Goal: Task Accomplishment & Management: Manage account settings

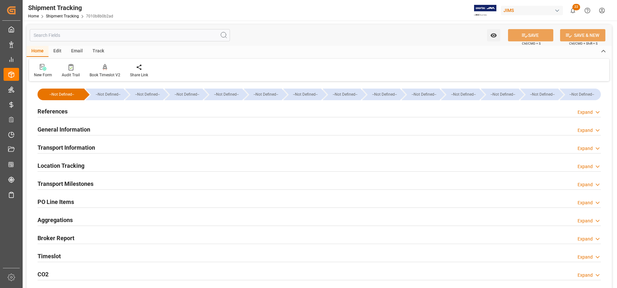
scroll to position [13, 0]
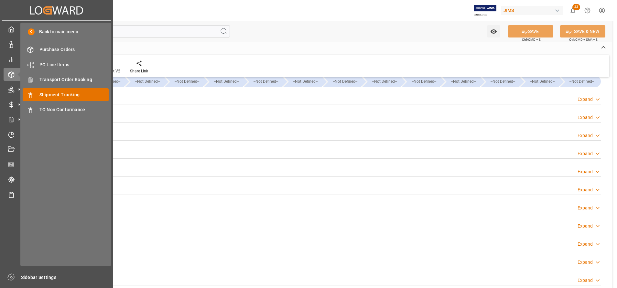
click at [80, 90] on div "Shipment Tracking Shipment Tracking" at bounding box center [66, 94] width 86 height 13
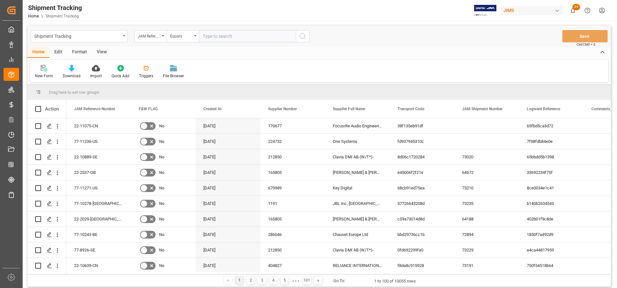
click at [70, 66] on icon at bounding box center [71, 68] width 5 height 6
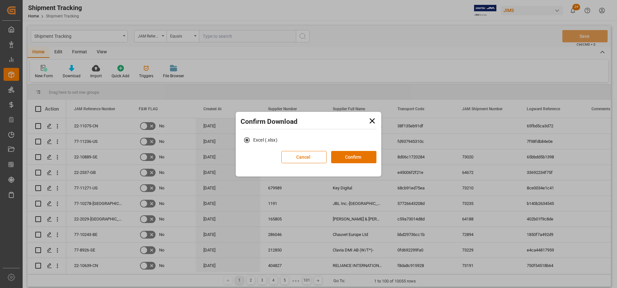
click at [363, 163] on div "Cancel Confirm" at bounding box center [328, 159] width 95 height 17
click at [361, 159] on button "Confirm" at bounding box center [353, 157] width 45 height 12
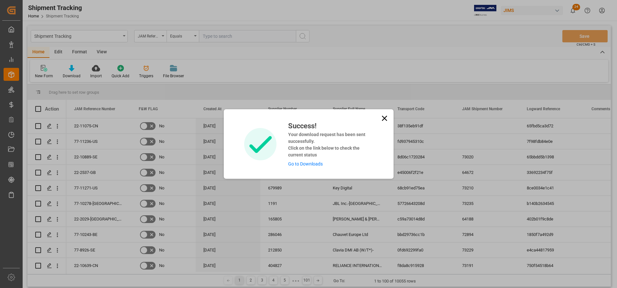
click at [317, 161] on div "Success! Your download request has been sent successfully. Click on the link be…" at bounding box center [328, 144] width 90 height 47
click at [319, 163] on link "Go to Downloads" at bounding box center [305, 163] width 35 height 5
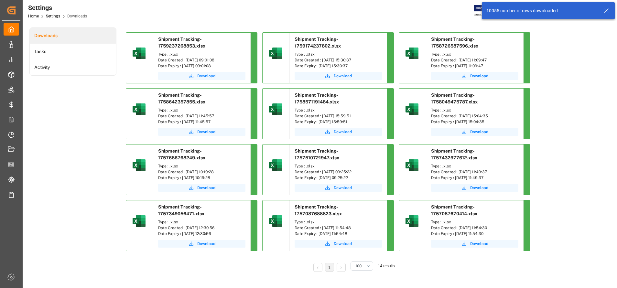
click at [203, 74] on span "Download" at bounding box center [206, 76] width 18 height 6
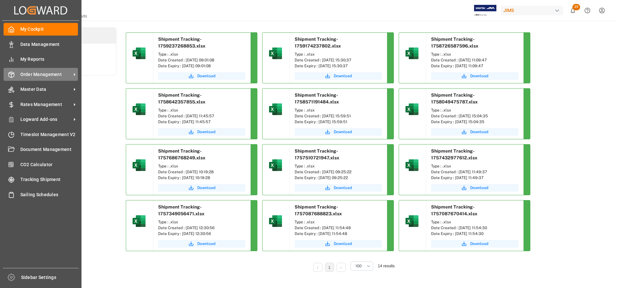
click at [32, 73] on span "Order Management" at bounding box center [45, 74] width 51 height 7
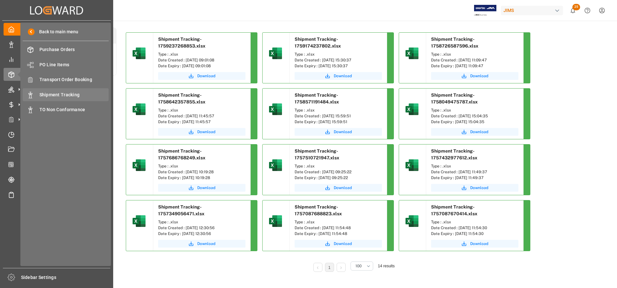
click at [67, 95] on span "Shipment Tracking" at bounding box center [73, 94] width 69 height 7
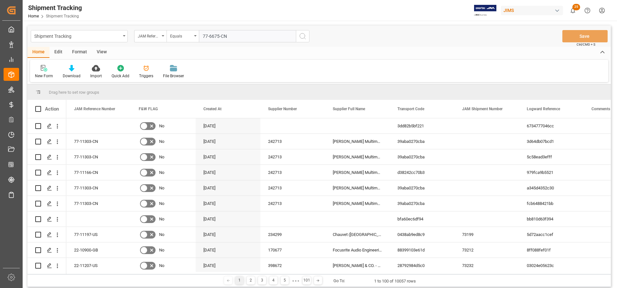
type input "77-6675-CN"
click at [307, 37] on button "search button" at bounding box center [303, 36] width 14 height 12
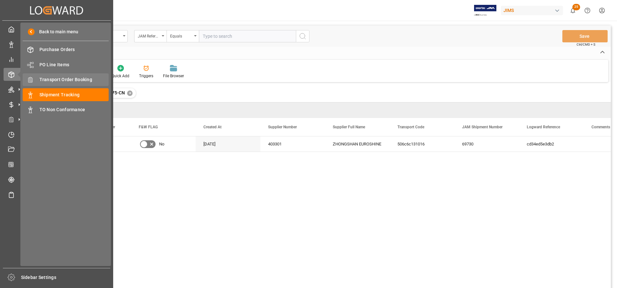
click at [74, 81] on span "Transport Order Booking" at bounding box center [73, 79] width 69 height 7
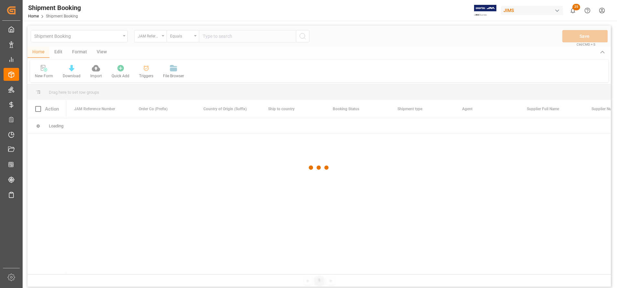
click at [264, 35] on div at bounding box center [318, 168] width 583 height 284
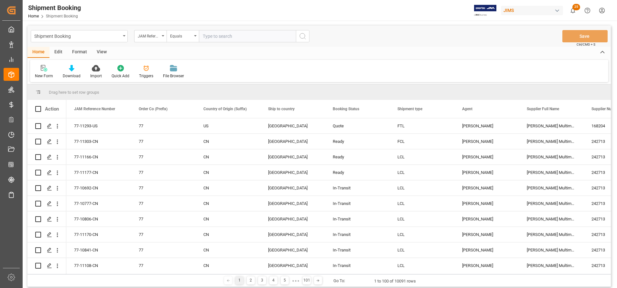
click at [266, 37] on input "text" at bounding box center [247, 36] width 97 height 12
paste input "77-6675-CN"
type input "77-6675-CN"
click at [302, 40] on icon "search button" at bounding box center [303, 36] width 8 height 8
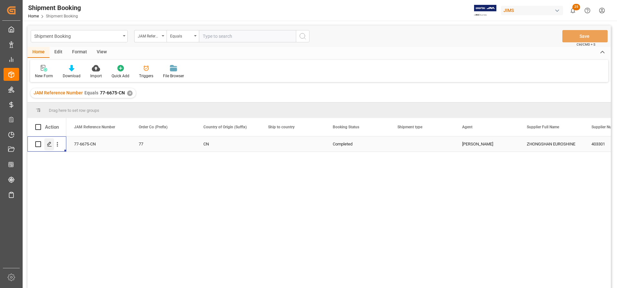
click at [50, 144] on polygon "Press SPACE to select this row." at bounding box center [49, 143] width 3 height 3
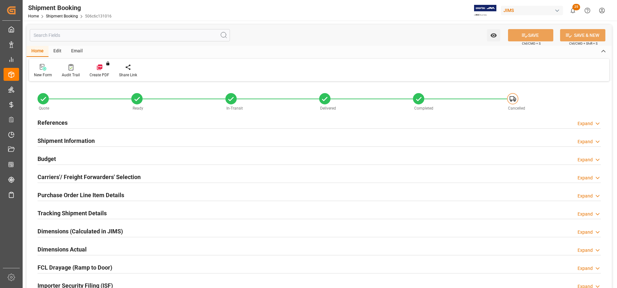
type input "0"
type input "2344.2904"
type input "1100"
type input "21502.44"
click at [56, 158] on h2 "Budget" at bounding box center [46, 158] width 18 height 9
